Goal: Task Accomplishment & Management: Use online tool/utility

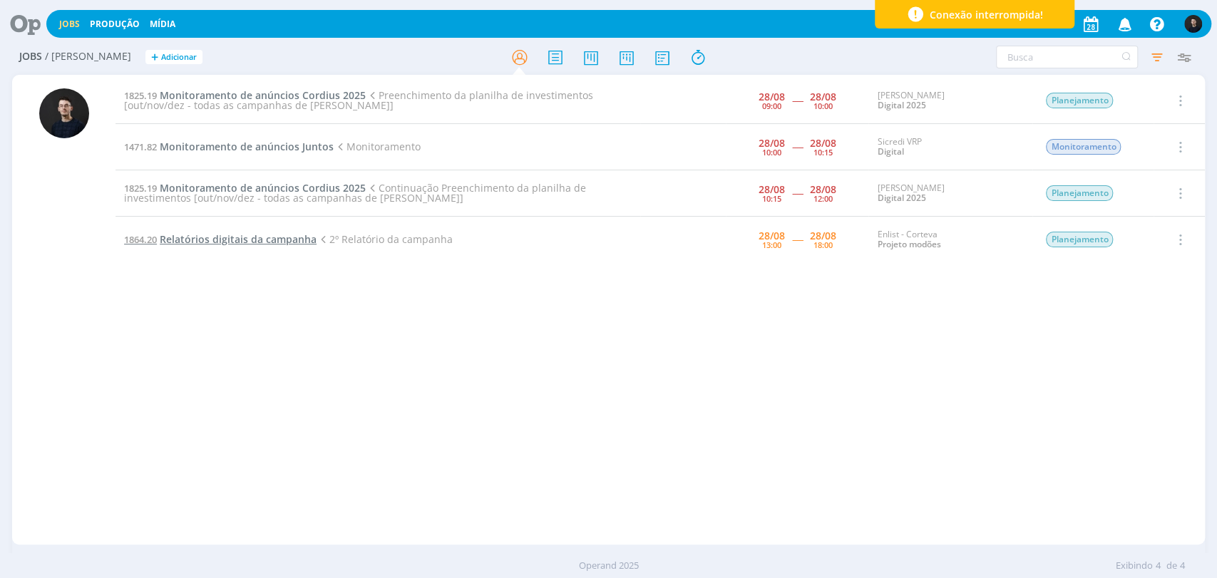
click at [242, 245] on span "Relatórios digitais da campanha" at bounding box center [238, 239] width 157 height 14
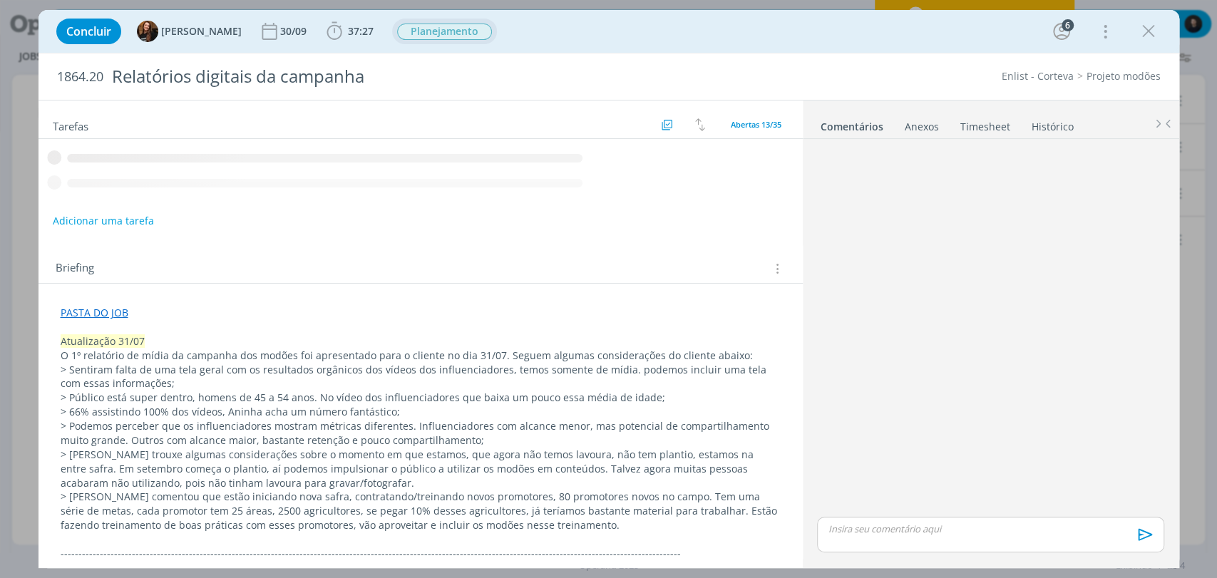
click at [462, 32] on span "Planejamento" at bounding box center [444, 32] width 95 height 16
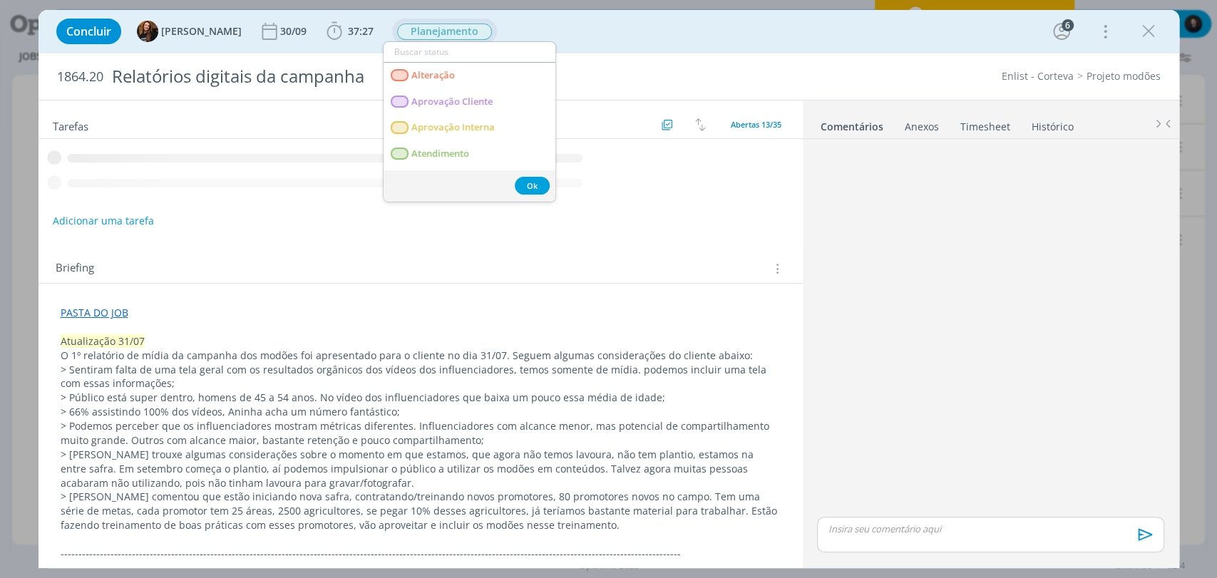
click at [560, 34] on div "Concluir Tayná Morsch 30/09 37:27 Iniciar Apontar Data * [DATE] Horas * 00:00 T…" at bounding box center [608, 31] width 1119 height 34
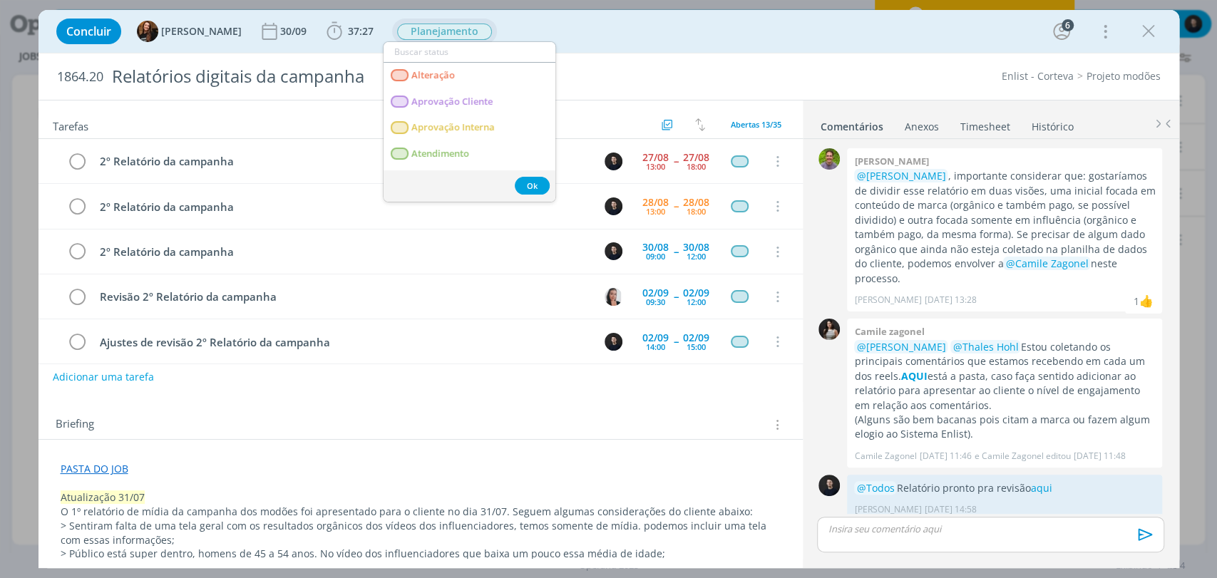
scroll to position [285, 0]
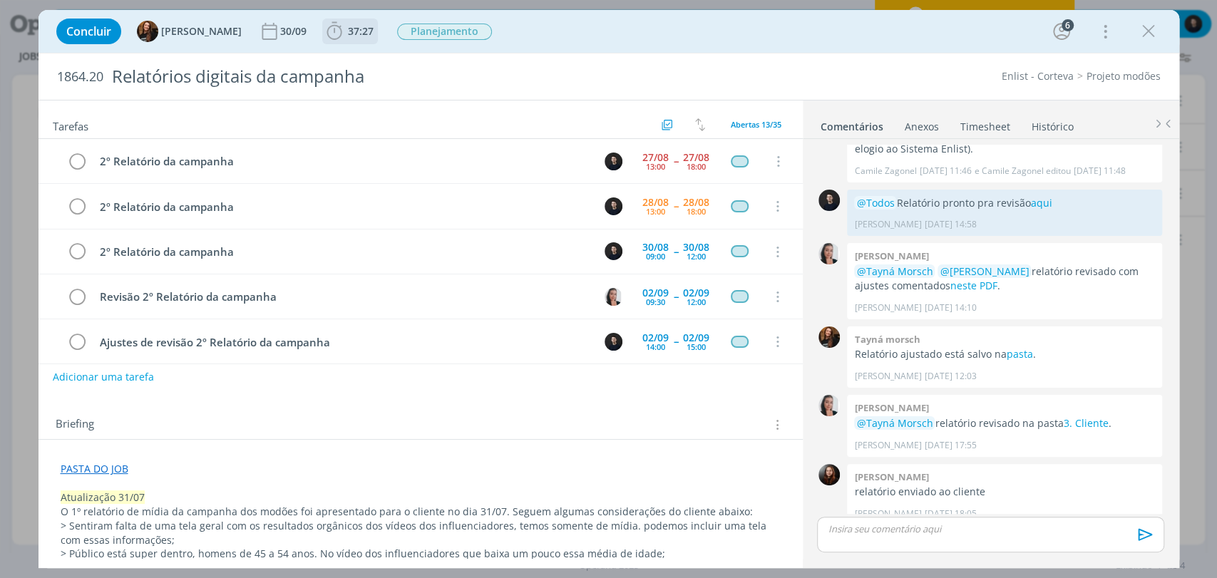
click at [328, 29] on icon "dialog" at bounding box center [334, 31] width 21 height 21
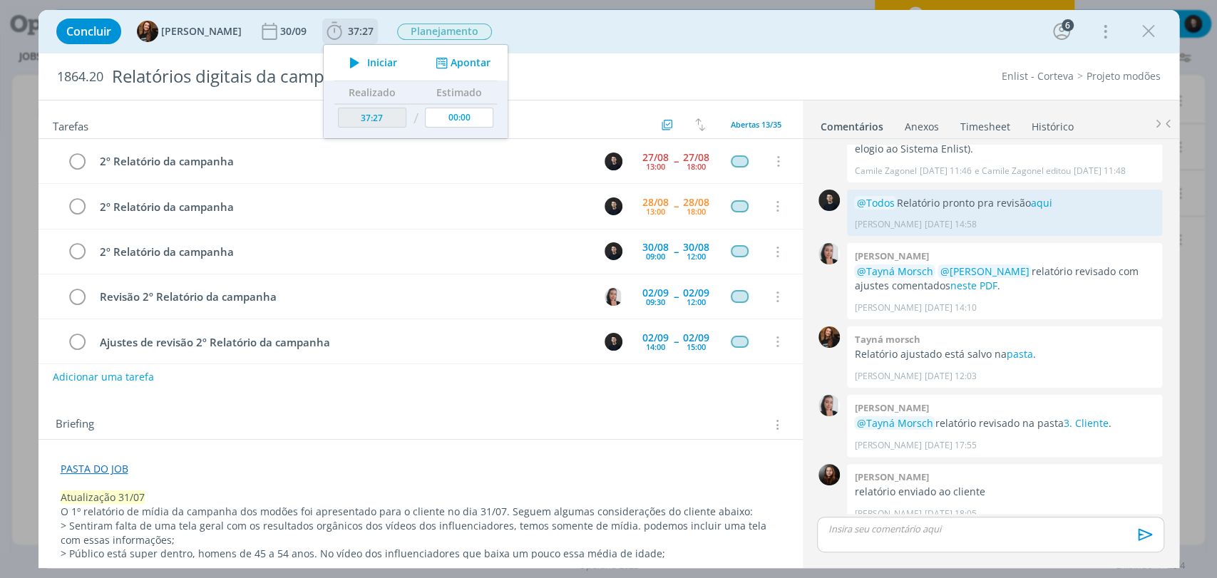
click at [367, 58] on span "Iniciar" at bounding box center [382, 63] width 30 height 10
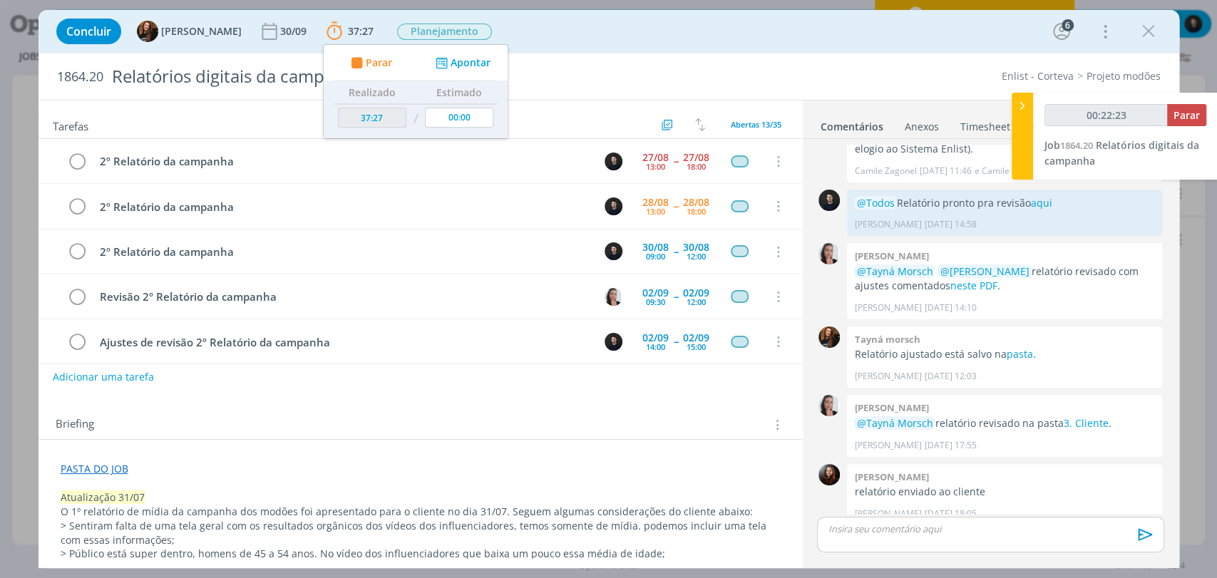
click at [852, 81] on div "Enlist - Corteva Projeto modões" at bounding box center [935, 76] width 466 height 14
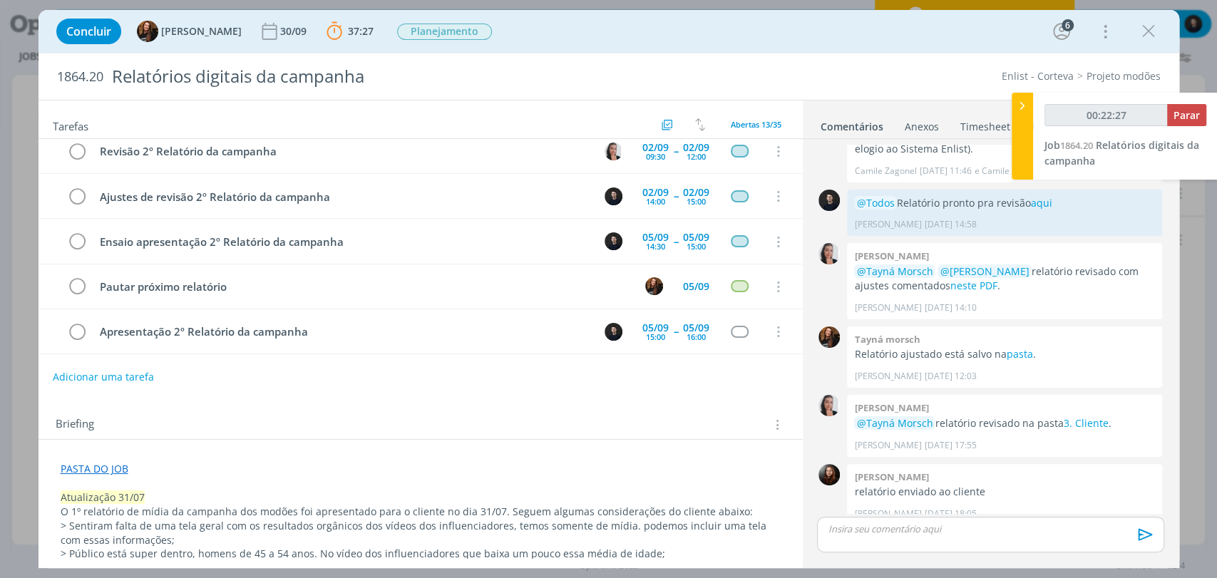
scroll to position [0, 0]
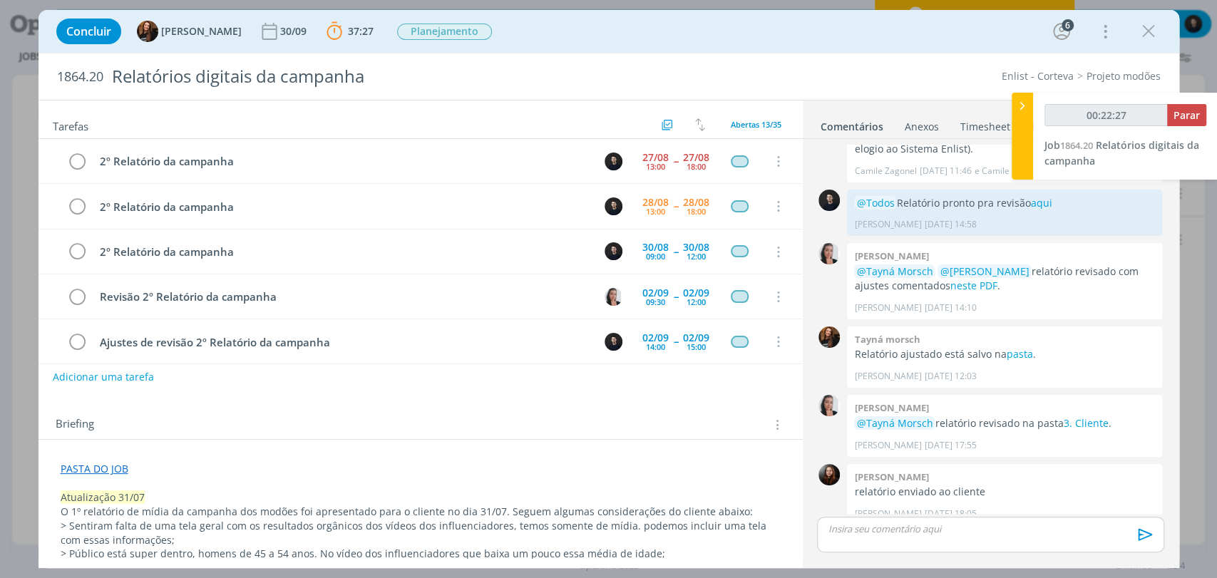
click at [863, 78] on div "Enlist - Corteva Projeto modões" at bounding box center [935, 76] width 466 height 14
type input "01:29:13"
